Goal: Task Accomplishment & Management: Complete application form

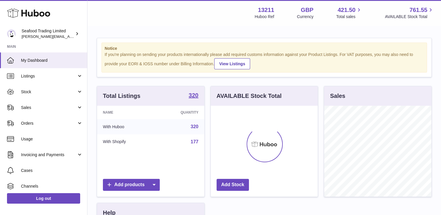
scroll to position [91, 107]
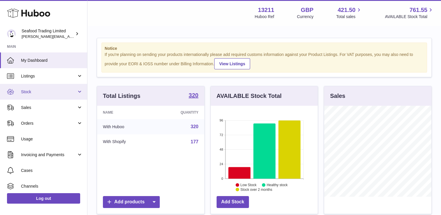
click at [43, 94] on span "Stock" at bounding box center [49, 92] width 56 height 6
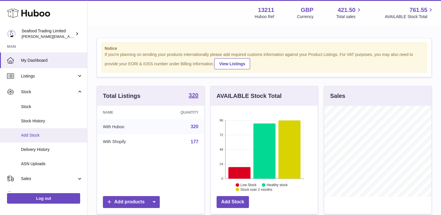
click at [40, 133] on span "Add Stock" at bounding box center [52, 136] width 62 height 6
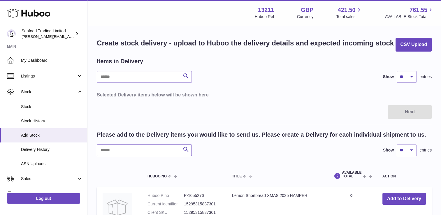
click at [124, 152] on input "text" at bounding box center [144, 151] width 95 height 12
type input "*"
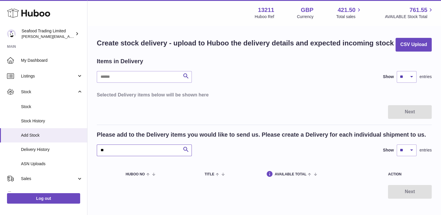
type input "*"
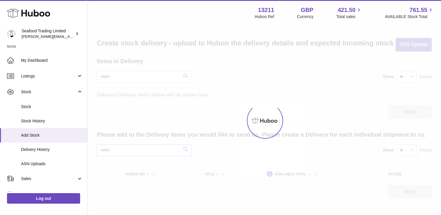
type input "*"
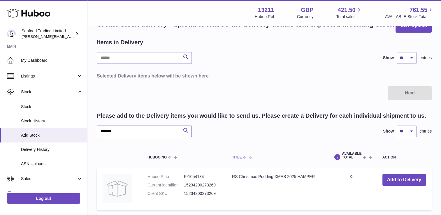
scroll to position [29, 0]
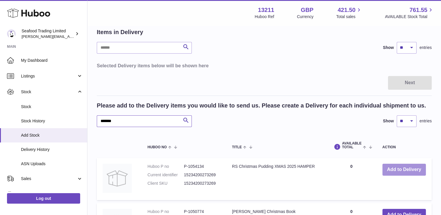
type input "*******"
click at [404, 171] on button "Add to Delivery" at bounding box center [403, 170] width 43 height 12
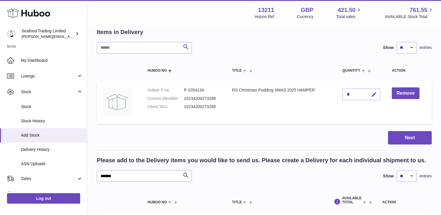
click at [379, 96] on button "button" at bounding box center [373, 95] width 14 height 12
type input "***"
click at [373, 94] on icon "submit" at bounding box center [374, 94] width 5 height 5
drag, startPoint x: 122, startPoint y: 177, endPoint x: 89, endPoint y: 176, distance: 33.8
click at [89, 176] on div "Create stock delivery - upload to Huboo the delivery details and expected incom…" at bounding box center [264, 208] width 354 height 422
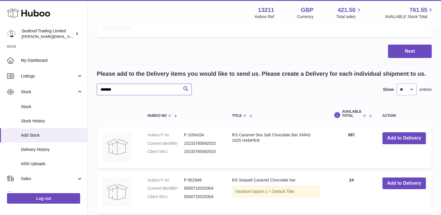
scroll to position [146, 0]
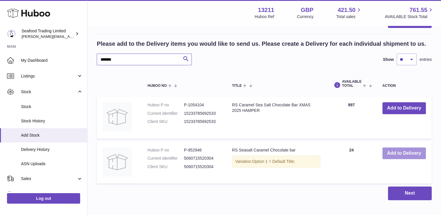
type input "*******"
click at [399, 153] on button "Add to Delivery" at bounding box center [403, 154] width 43 height 12
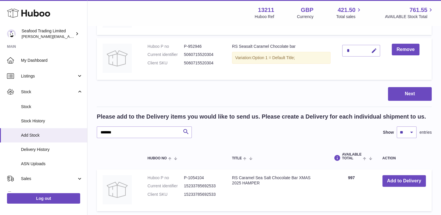
scroll to position [29, 0]
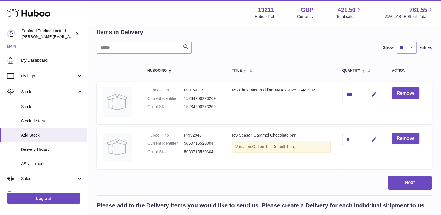
click at [375, 141] on icon "button" at bounding box center [374, 140] width 6 height 6
type input "**"
click at [374, 141] on icon "submit" at bounding box center [374, 139] width 5 height 5
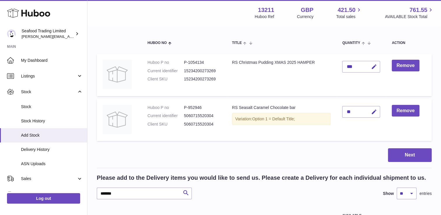
scroll to position [58, 0]
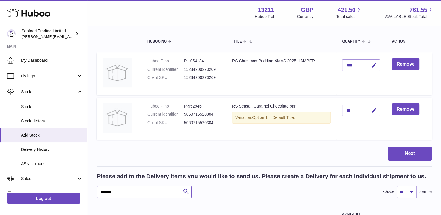
drag, startPoint x: 120, startPoint y: 191, endPoint x: 91, endPoint y: 192, distance: 28.9
click at [91, 192] on div "Create stock delivery - upload to Huboo the delivery details and expected incom…" at bounding box center [264, 156] width 354 height 377
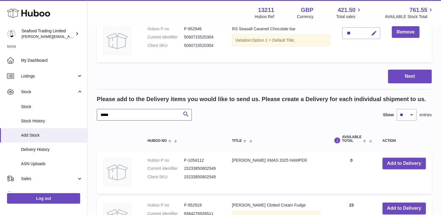
scroll to position [175, 0]
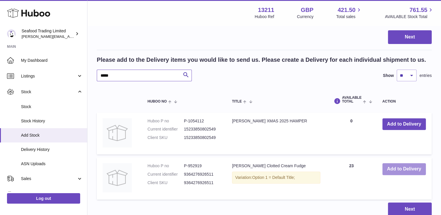
type input "*****"
click at [399, 170] on button "Add to Delivery" at bounding box center [403, 169] width 43 height 12
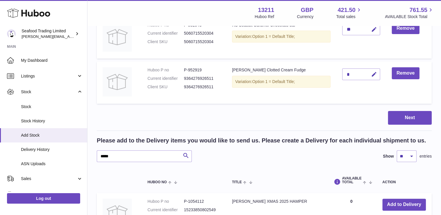
scroll to position [117, 0]
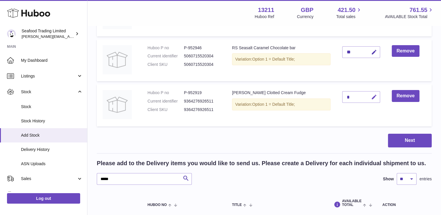
click at [368, 100] on button "button" at bounding box center [373, 97] width 14 height 12
type input "**"
click at [370, 95] on button "submit" at bounding box center [373, 96] width 11 height 9
drag, startPoint x: 115, startPoint y: 178, endPoint x: 88, endPoint y: 177, distance: 26.8
click at [88, 177] on div "Create stock delivery - upload to Huboo the delivery details and expected incom…" at bounding box center [264, 121] width 354 height 422
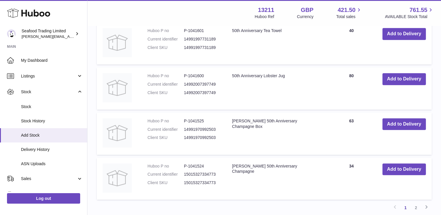
scroll to position [641, 0]
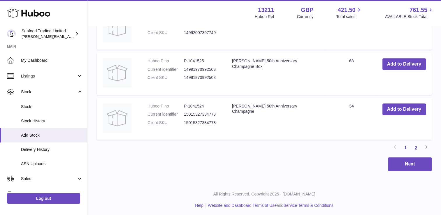
type input "*******"
click at [415, 147] on link "2" at bounding box center [416, 148] width 10 height 10
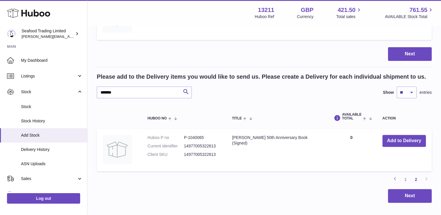
scroll to position [236, 0]
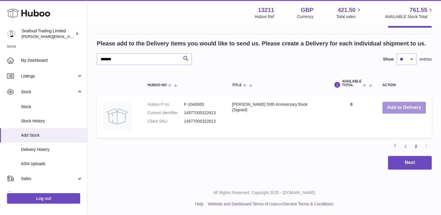
click at [399, 107] on button "Add to Delivery" at bounding box center [403, 108] width 43 height 12
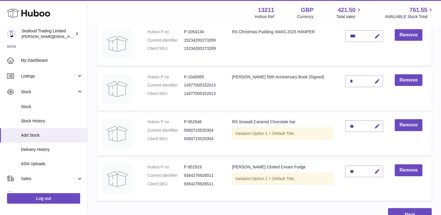
scroll to position [77, 0]
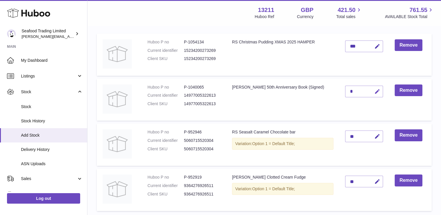
click at [374, 92] on icon "button" at bounding box center [377, 92] width 6 height 6
type input "**"
click at [375, 92] on icon "submit" at bounding box center [377, 91] width 5 height 5
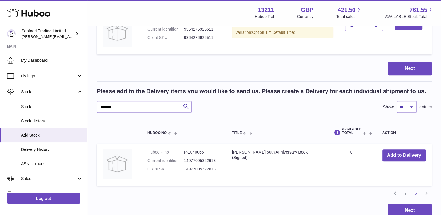
scroll to position [252, 0]
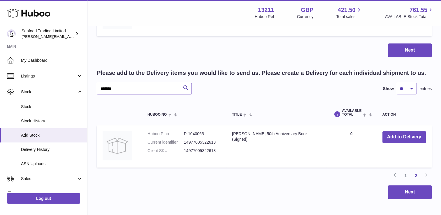
drag, startPoint x: 119, startPoint y: 89, endPoint x: 88, endPoint y: 90, distance: 31.2
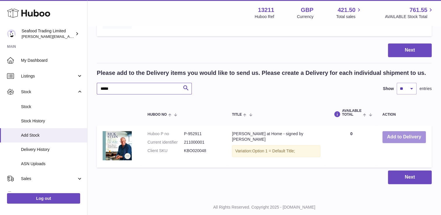
type input "*****"
click at [409, 135] on button "Add to Delivery" at bounding box center [403, 137] width 43 height 12
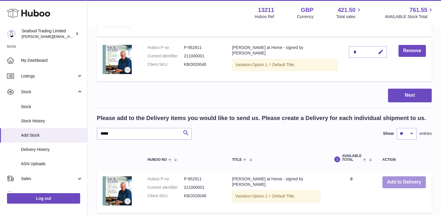
scroll to position [136, 0]
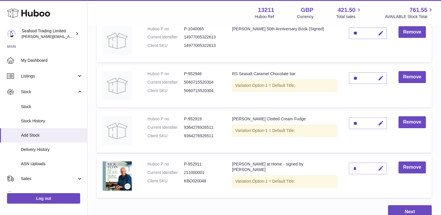
click at [378, 170] on icon "button" at bounding box center [381, 169] width 6 height 6
type input "**"
click at [378, 169] on icon "submit" at bounding box center [380, 168] width 5 height 5
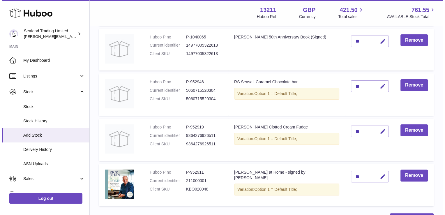
scroll to position [146, 0]
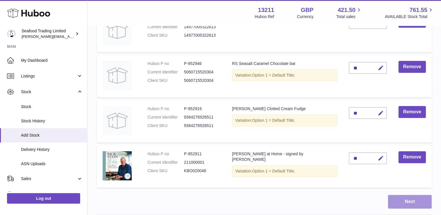
click at [408, 205] on button "Next" at bounding box center [410, 202] width 44 height 14
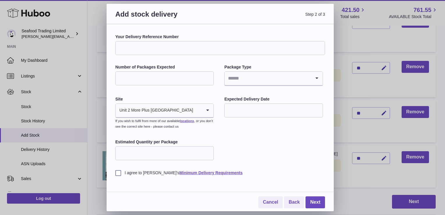
click at [165, 49] on input "Your Delivery Reference Number" at bounding box center [220, 48] width 210 height 14
type input "**********"
click at [164, 74] on input "Number of Packages Expected" at bounding box center [164, 78] width 99 height 14
type input "*"
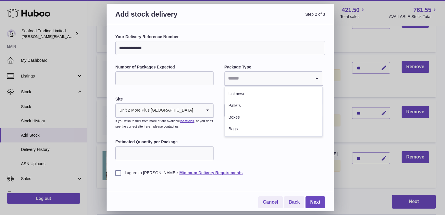
click at [273, 74] on input "Search for option" at bounding box center [268, 78] width 86 height 13
click at [245, 106] on li "Pallets" at bounding box center [273, 106] width 97 height 12
click at [143, 162] on div "I agree to Huboo's Minimum Delivery Requirements" at bounding box center [220, 169] width 210 height 14
click at [141, 157] on input "Estimated Quantity per Package" at bounding box center [164, 153] width 99 height 14
type input "*"
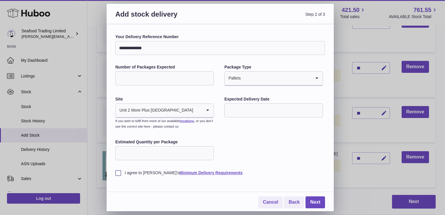
click at [120, 171] on label "I agree to Huboo's Minimum Delivery Requirements" at bounding box center [220, 173] width 210 height 6
click at [311, 200] on link "Next" at bounding box center [316, 202] width 20 height 12
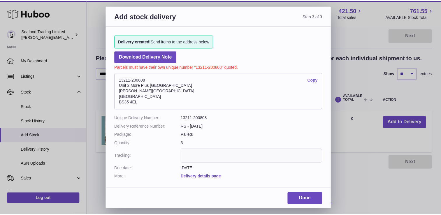
scroll to position [76, 0]
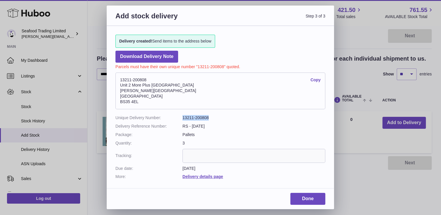
drag, startPoint x: 181, startPoint y: 118, endPoint x: 209, endPoint y: 119, distance: 27.4
click at [209, 119] on dl "Unique Delivery Number: 13211-200808 Delivery Reference Number: RS - 26/09/25 P…" at bounding box center [220, 147] width 210 height 64
copy dl "13211-200808"
click at [313, 196] on link "Done" at bounding box center [307, 199] width 35 height 12
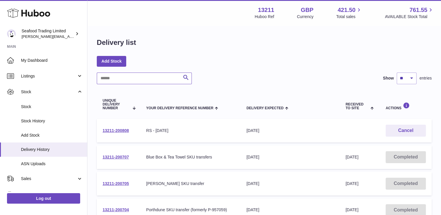
click at [122, 83] on input "text" at bounding box center [144, 79] width 95 height 12
click at [38, 138] on span "Add Stock" at bounding box center [52, 136] width 62 height 6
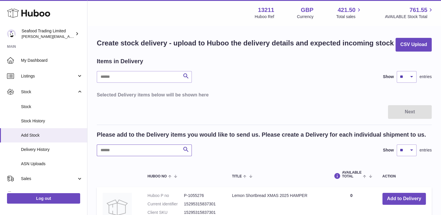
click at [132, 151] on input "text" at bounding box center [144, 151] width 95 height 12
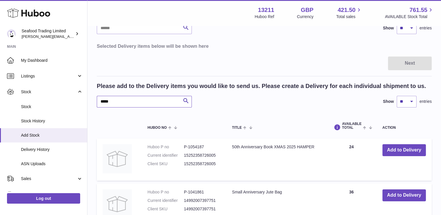
scroll to position [87, 0]
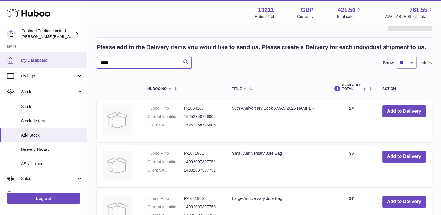
drag, startPoint x: 123, startPoint y: 65, endPoint x: 73, endPoint y: 65, distance: 50.1
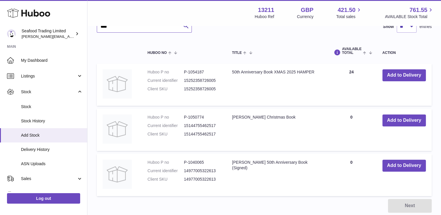
scroll to position [146, 0]
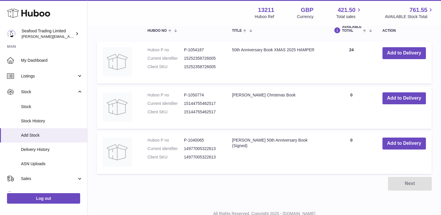
type input "****"
